Goal: Check status: Check status

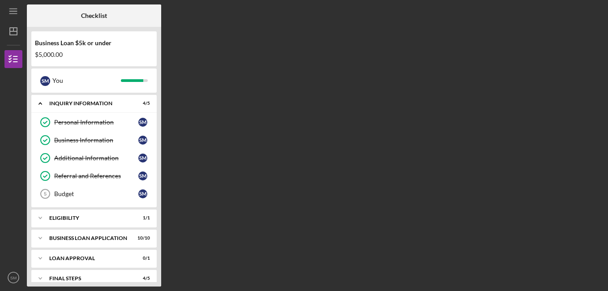
click at [537, 149] on div "Checklist Business Loan $5k or under $5,000.00 S M You Icon/Expander INQUIRY IN…" at bounding box center [315, 145] width 577 height 282
click at [157, 118] on div "Business Loan $5k or under $5,000.00 S M You Icon/Expander INQUIRY INFORMATION …" at bounding box center [94, 157] width 134 height 260
click at [39, 257] on icon "Icon/Expander" at bounding box center [40, 258] width 18 height 18
click at [63, 259] on div "Loan Approval" at bounding box center [97, 258] width 96 height 5
click at [39, 256] on icon "Icon/Expander" at bounding box center [40, 258] width 18 height 18
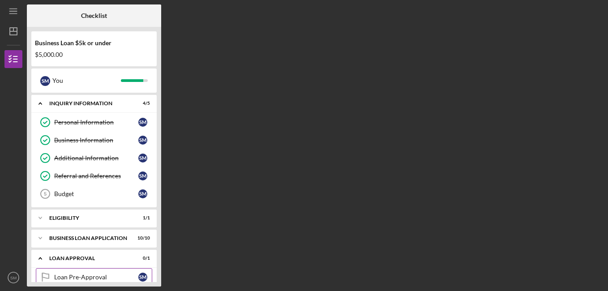
click at [65, 277] on div "Loan Pre-Approval" at bounding box center [96, 277] width 84 height 7
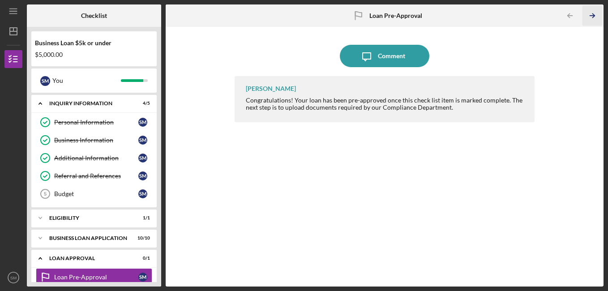
click at [594, 18] on icon "Icon/Table Pagination Arrow" at bounding box center [593, 16] width 20 height 20
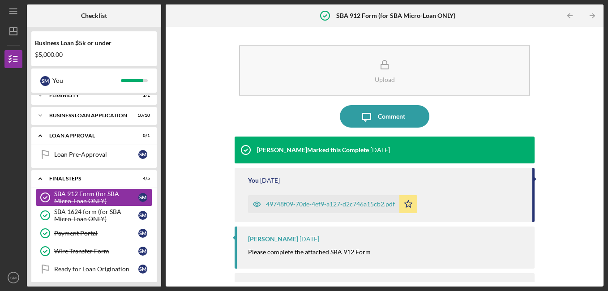
scroll to position [132, 0]
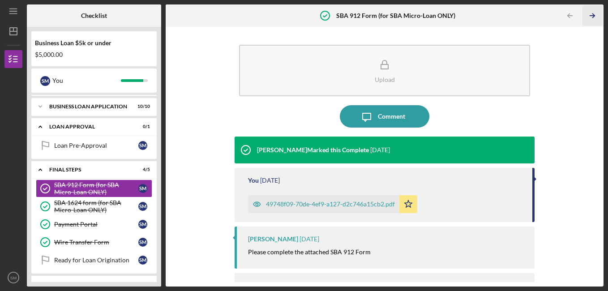
click at [594, 18] on icon "Icon/Table Pagination Arrow" at bounding box center [593, 16] width 20 height 20
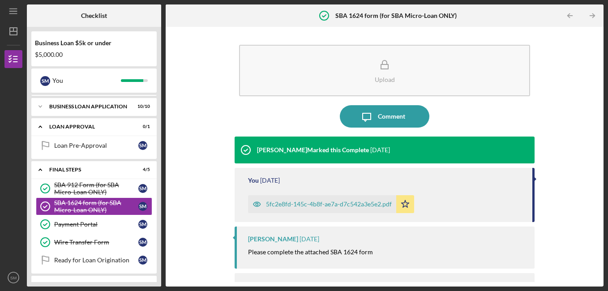
click at [594, 18] on icon "Icon/Table Pagination Arrow" at bounding box center [593, 16] width 20 height 20
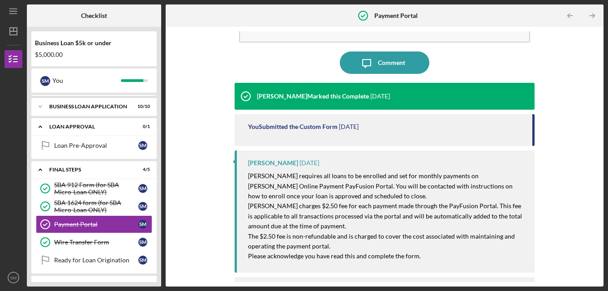
scroll to position [94, 0]
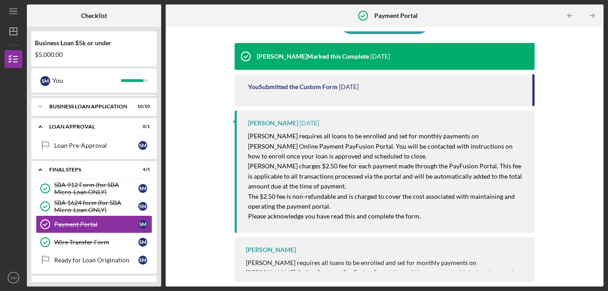
drag, startPoint x: 530, startPoint y: 98, endPoint x: 530, endPoint y: 105, distance: 7.6
click at [530, 105] on div "You Submitted the Custom Form [DATE]" at bounding box center [385, 90] width 300 height 32
drag, startPoint x: 532, startPoint y: 95, endPoint x: 530, endPoint y: 120, distance: 25.1
click at [530, 120] on div "[PERSON_NAME] Marked this Complete [DATE] You Submitted the Custom Form [DATE] …" at bounding box center [385, 111] width 300 height 137
drag, startPoint x: 530, startPoint y: 120, endPoint x: 590, endPoint y: 16, distance: 120.4
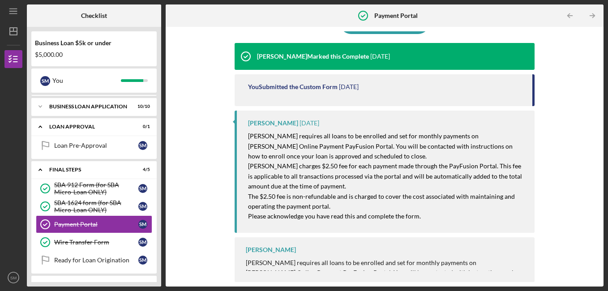
click at [590, 16] on line "button" at bounding box center [592, 16] width 4 height 0
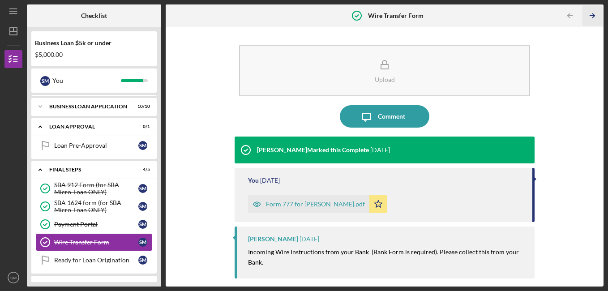
click at [590, 16] on line "button" at bounding box center [592, 16] width 4 height 0
